Goal: Navigation & Orientation: Find specific page/section

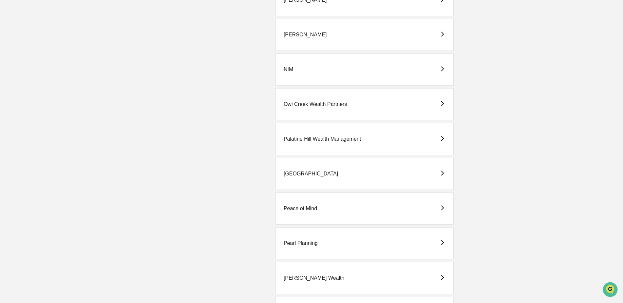
scroll to position [753, 0]
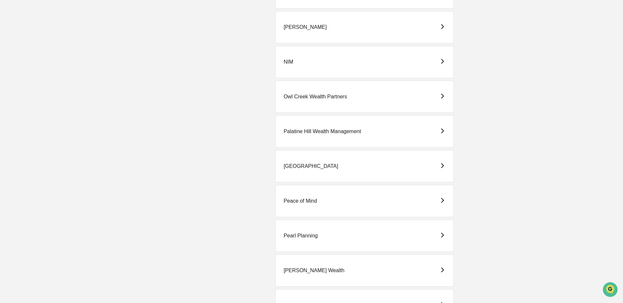
click at [313, 200] on div "Peace of Mind" at bounding box center [300, 201] width 33 height 6
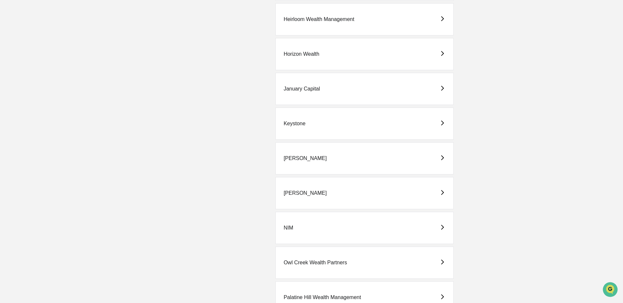
scroll to position [589, 0]
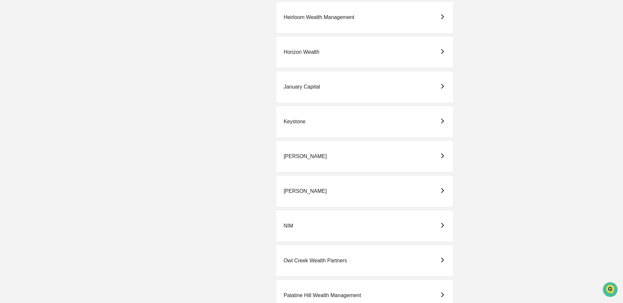
click at [291, 191] on div "[PERSON_NAME]" at bounding box center [305, 191] width 43 height 6
